Goal: Task Accomplishment & Management: Complete application form

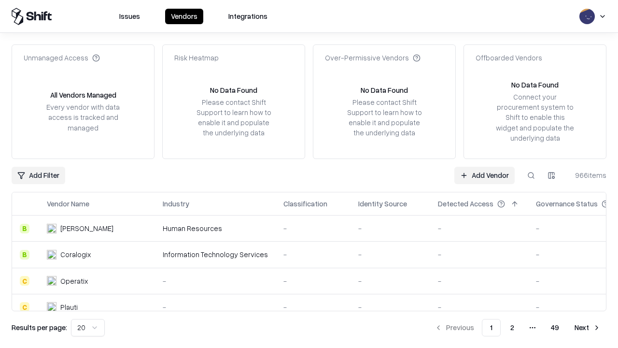
click at [484, 175] on link "Add Vendor" at bounding box center [484, 175] width 60 height 17
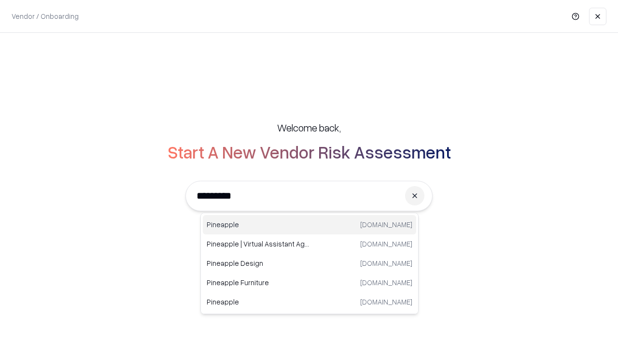
click at [310, 225] on div "Pineapple [DOMAIN_NAME]" at bounding box center [309, 224] width 213 height 19
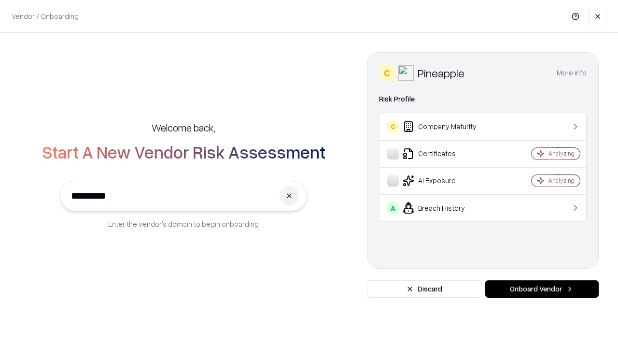
type input "*********"
click at [542, 289] on button "Onboard Vendor" at bounding box center [541, 288] width 113 height 17
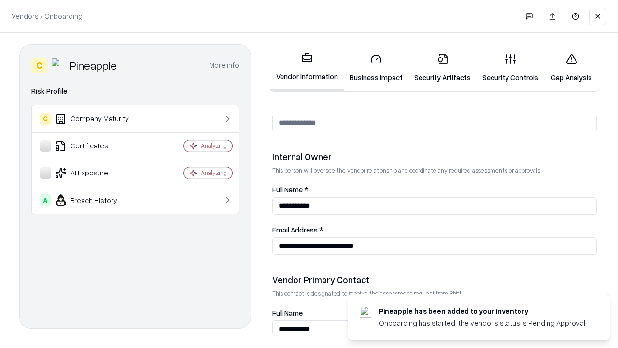
scroll to position [500, 0]
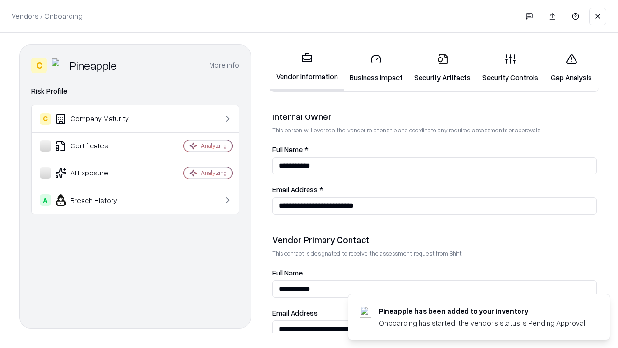
click at [376, 68] on link "Business Impact" at bounding box center [376, 67] width 65 height 45
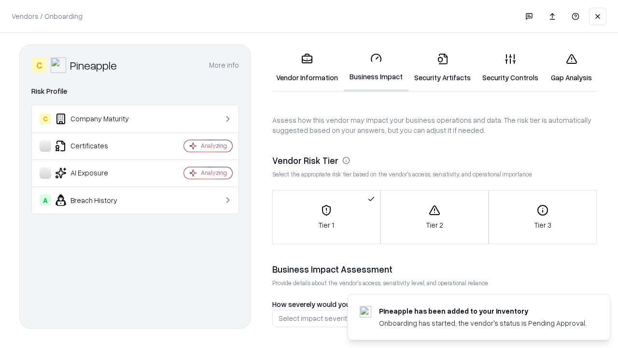
click at [442, 68] on link "Security Artifacts" at bounding box center [443, 67] width 68 height 45
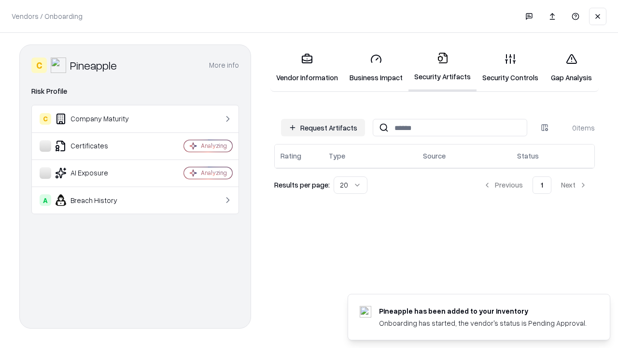
click at [323, 127] on button "Request Artifacts" at bounding box center [323, 127] width 84 height 17
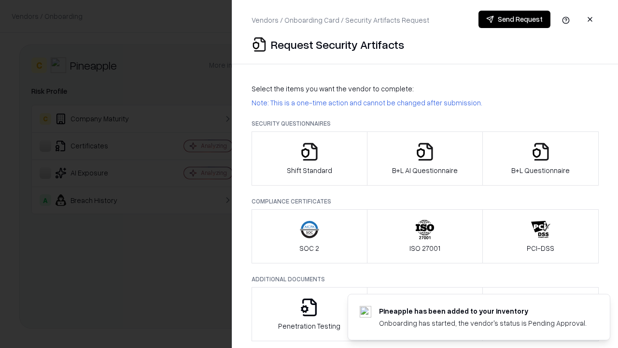
click at [309, 158] on icon "button" at bounding box center [309, 151] width 19 height 19
click at [514, 19] on button "Send Request" at bounding box center [515, 19] width 72 height 17
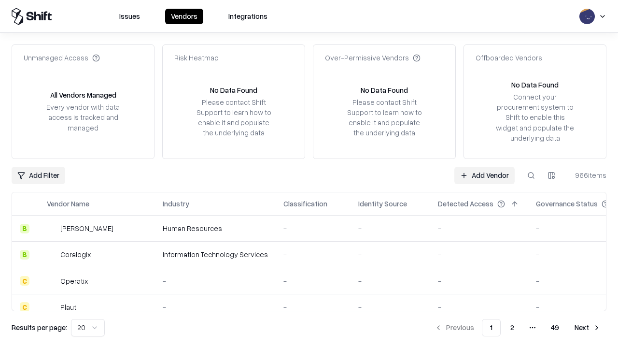
click at [531, 175] on button at bounding box center [531, 175] width 17 height 17
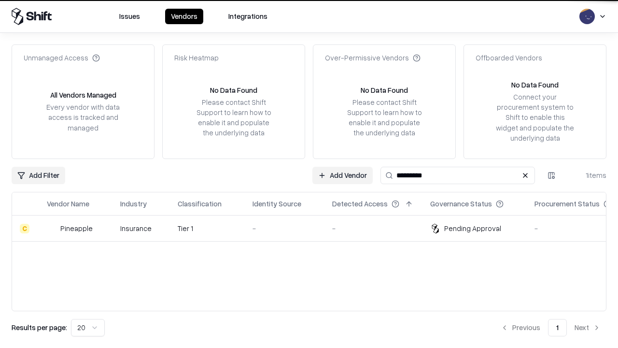
type input "*********"
click at [315, 228] on div "-" at bounding box center [285, 228] width 64 height 10
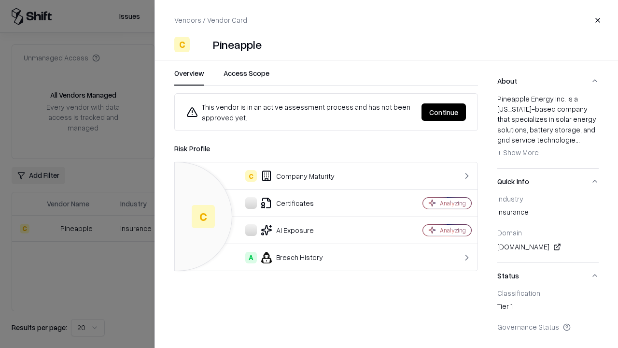
click at [444, 112] on button "Continue" at bounding box center [444, 111] width 44 height 17
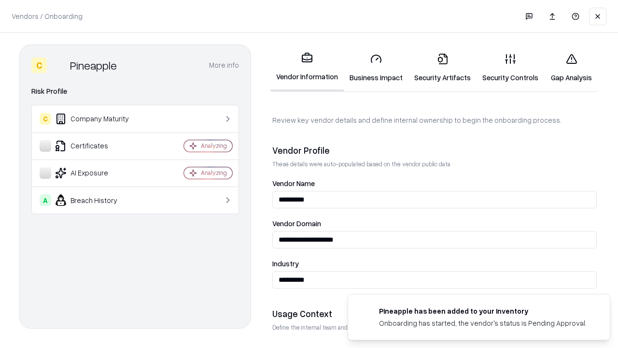
click at [442, 68] on link "Security Artifacts" at bounding box center [443, 67] width 68 height 45
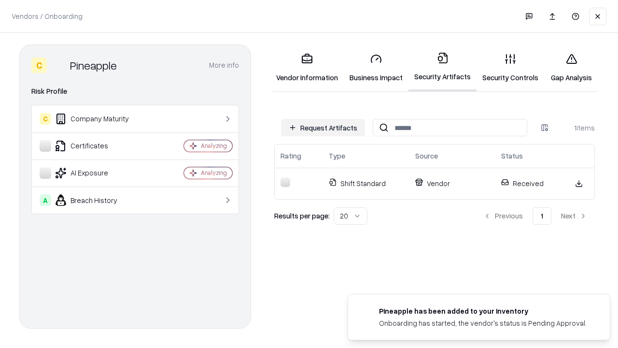
click at [571, 68] on link "Gap Analysis" at bounding box center [571, 67] width 55 height 45
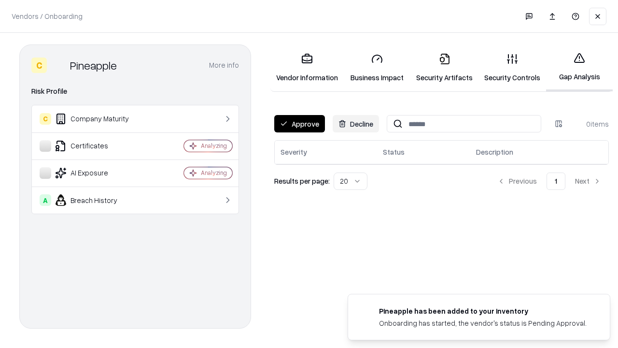
click at [299, 124] on button "Approve" at bounding box center [299, 123] width 51 height 17
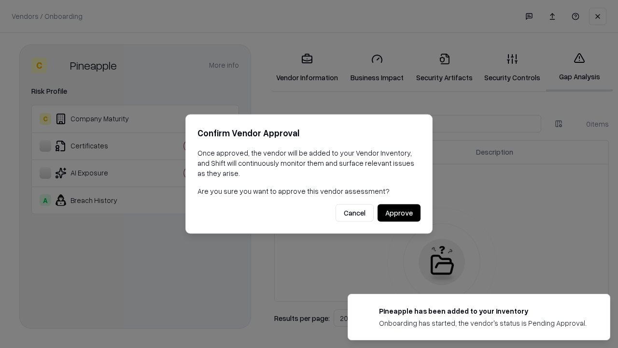
click at [399, 212] on button "Approve" at bounding box center [399, 212] width 43 height 17
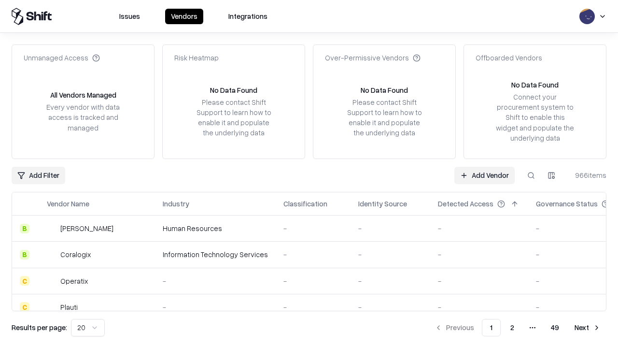
type input "*********"
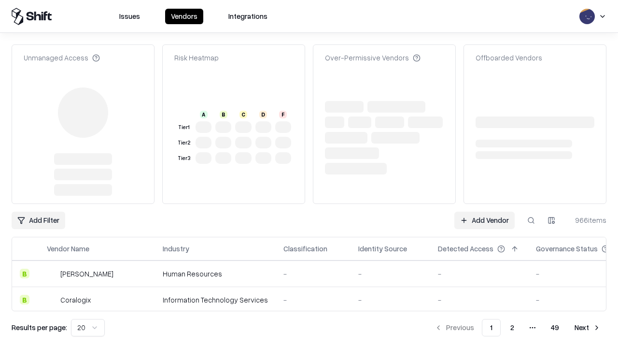
click at [484, 212] on link "Add Vendor" at bounding box center [484, 220] width 60 height 17
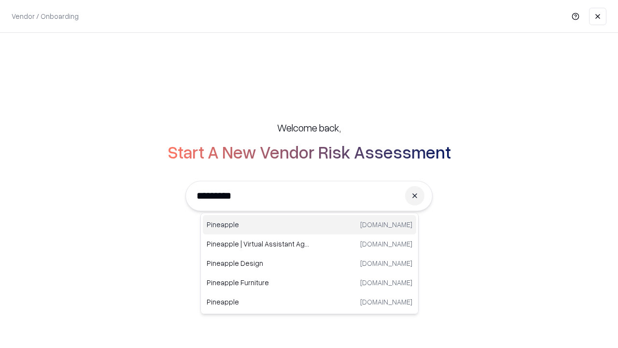
click at [310, 225] on div "Pineapple pineappleenergy.com" at bounding box center [309, 224] width 213 height 19
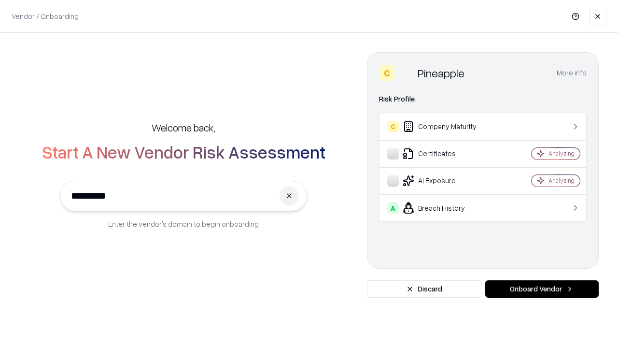
type input "*********"
click at [542, 289] on button "Onboard Vendor" at bounding box center [541, 288] width 113 height 17
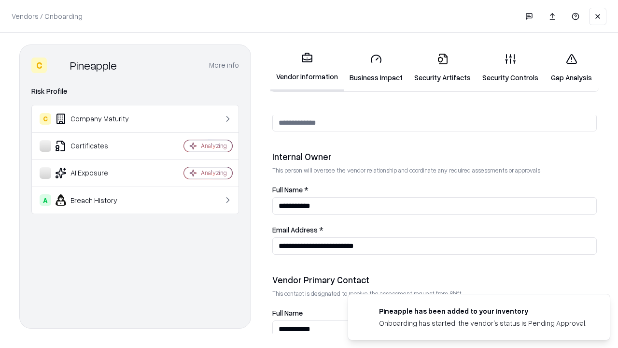
scroll to position [500, 0]
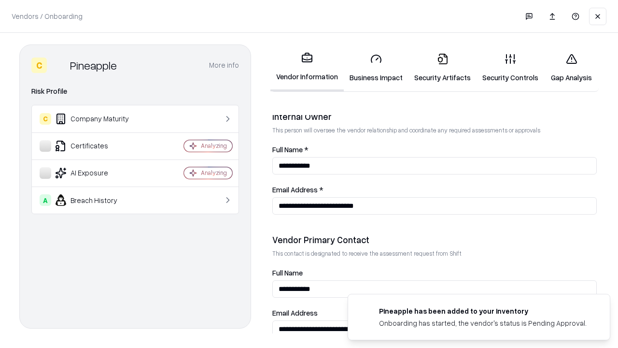
click at [571, 68] on link "Gap Analysis" at bounding box center [571, 67] width 55 height 45
